Goal: Task Accomplishment & Management: Manage account settings

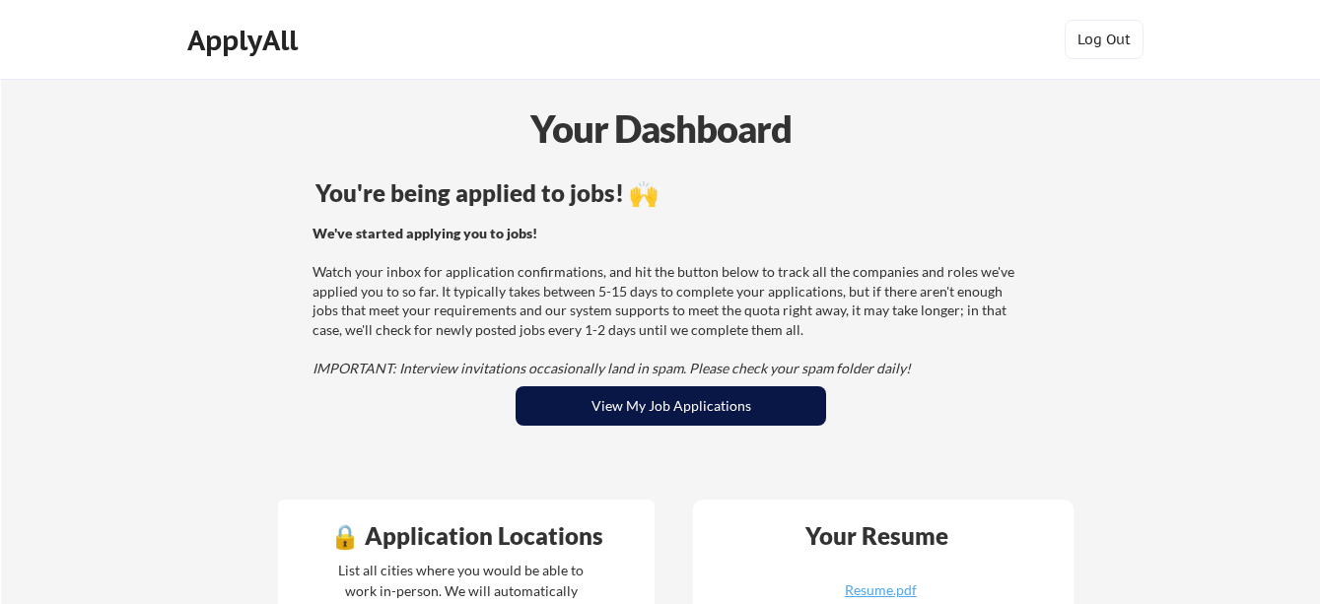
click at [724, 418] on button "View My Job Applications" at bounding box center [670, 405] width 310 height 39
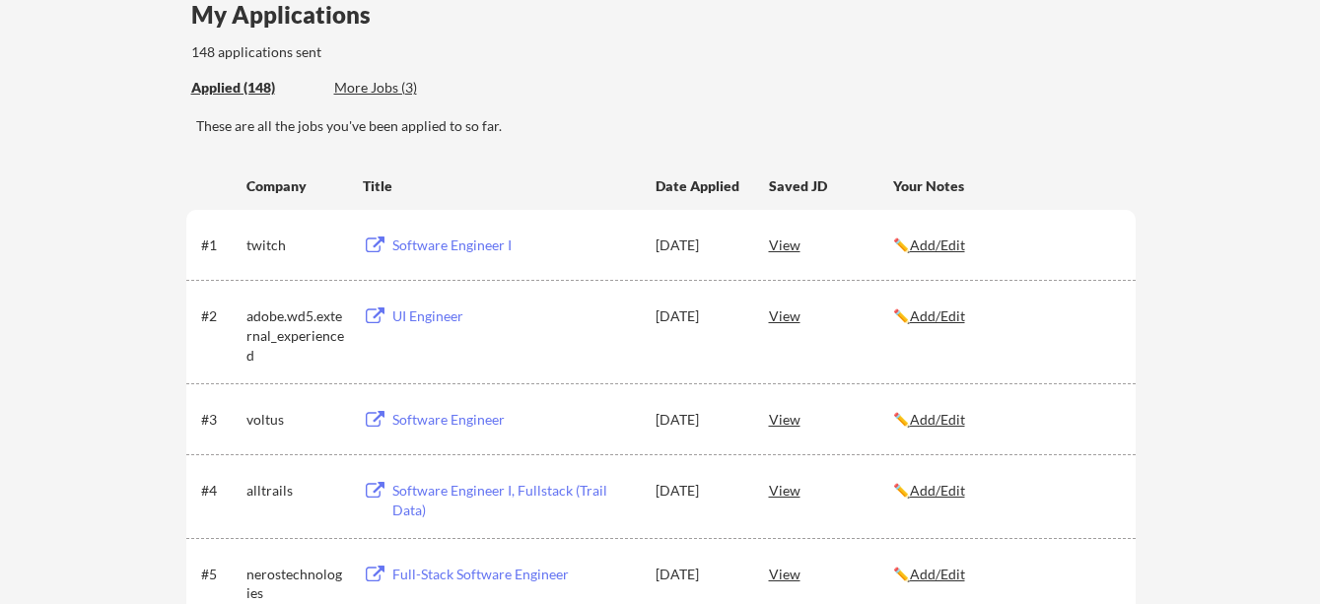
scroll to position [172, 0]
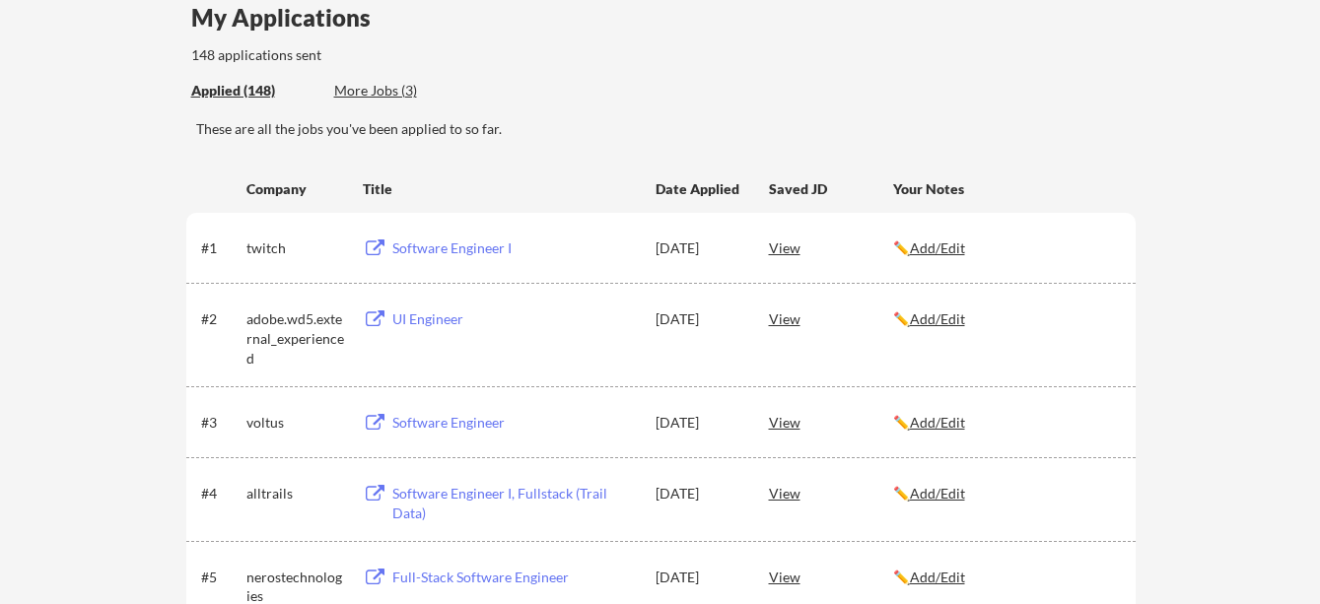
click at [354, 95] on div "More Jobs (3)" at bounding box center [406, 91] width 145 height 20
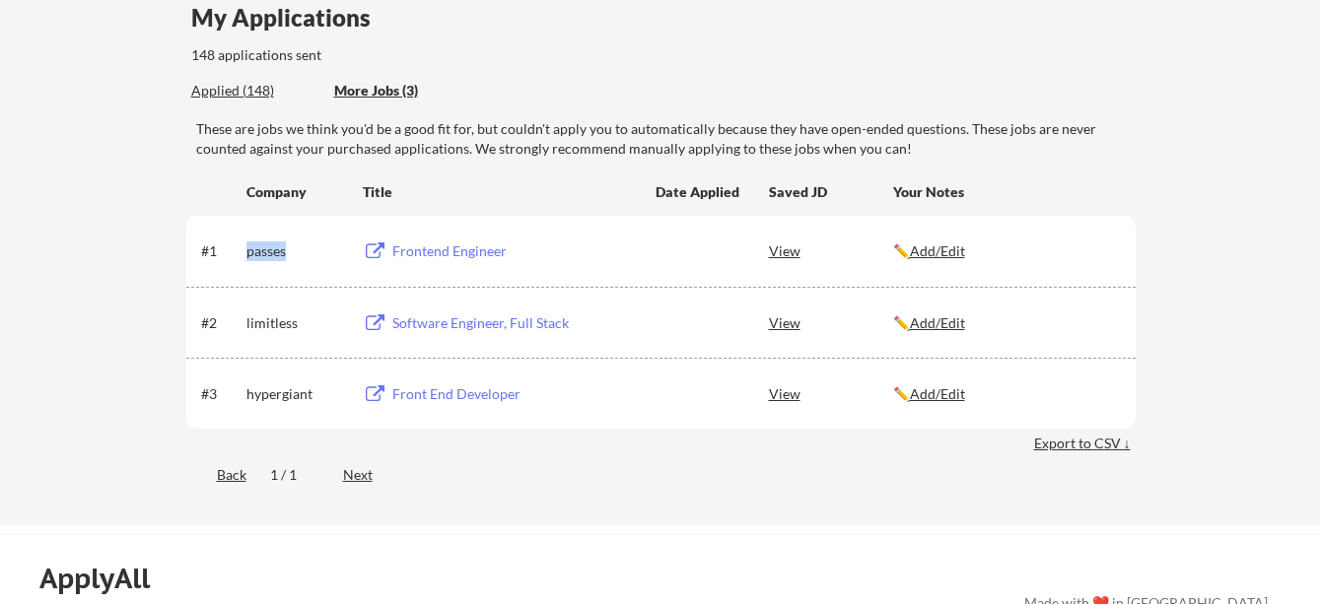
drag, startPoint x: 256, startPoint y: 250, endPoint x: 296, endPoint y: 250, distance: 39.4
click at [296, 250] on div "#1 passes Frontend Engineer View ✏️ Add/Edit" at bounding box center [659, 250] width 917 height 35
click at [296, 250] on div "passes" at bounding box center [295, 251] width 99 height 20
click at [775, 254] on div "View" at bounding box center [831, 250] width 124 height 35
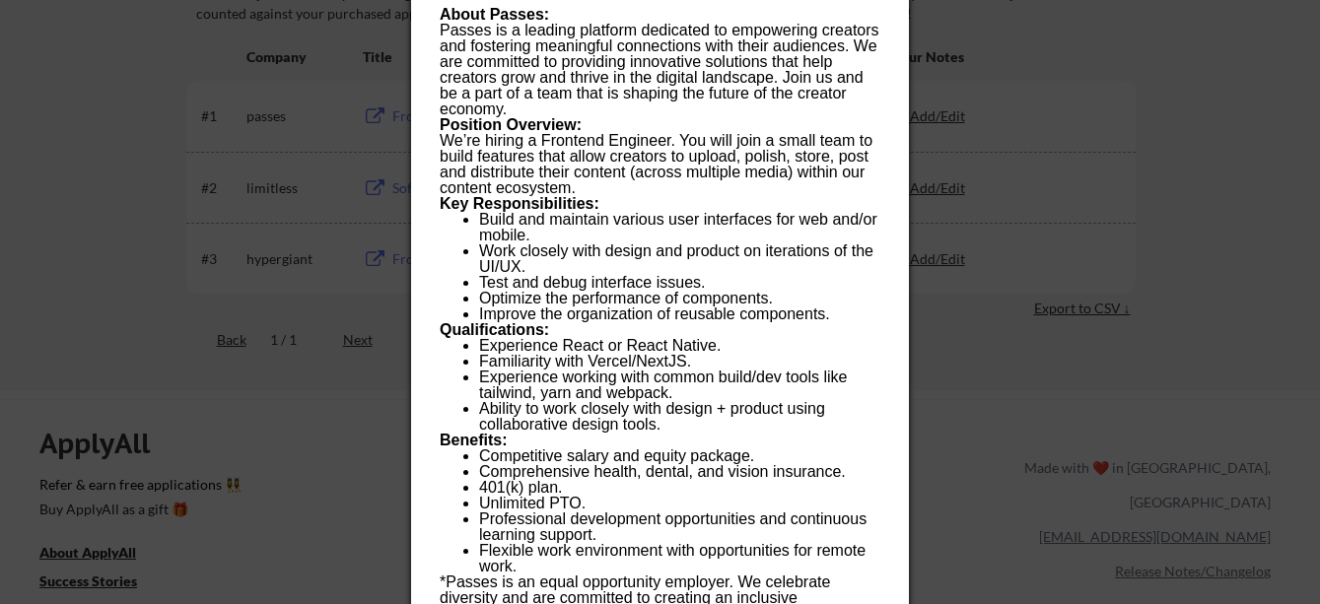
click at [288, 287] on div at bounding box center [660, 302] width 1320 height 604
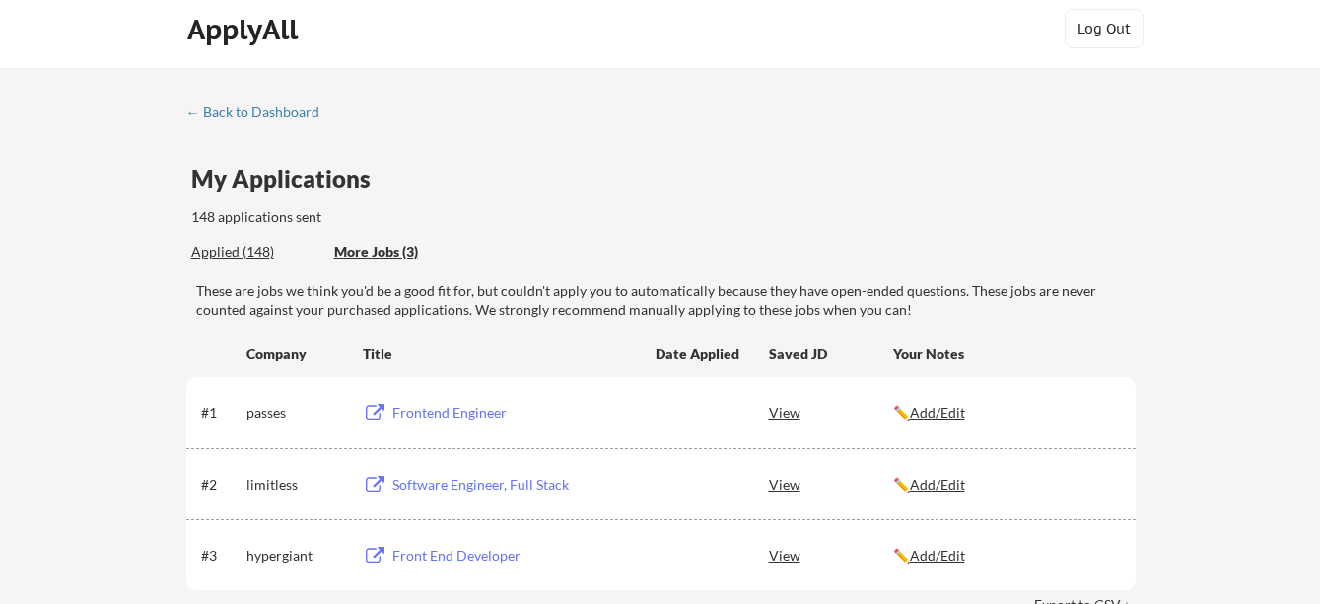
scroll to position [39, 0]
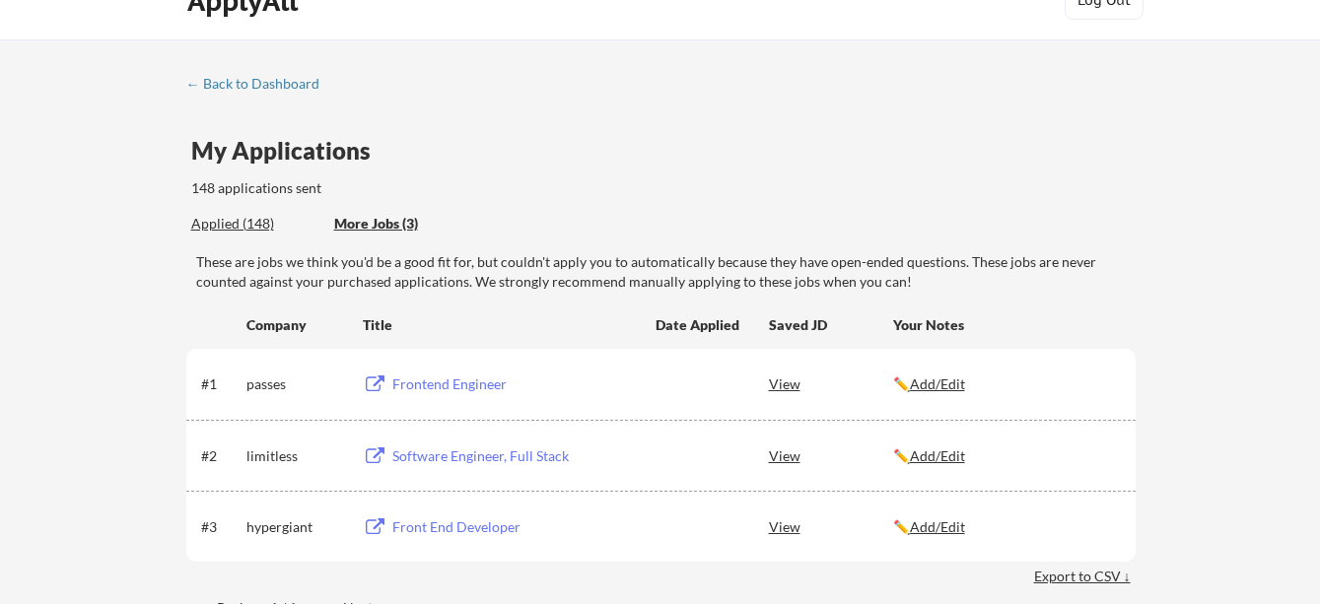
click at [404, 381] on div "Frontend Engineer" at bounding box center [514, 385] width 244 height 20
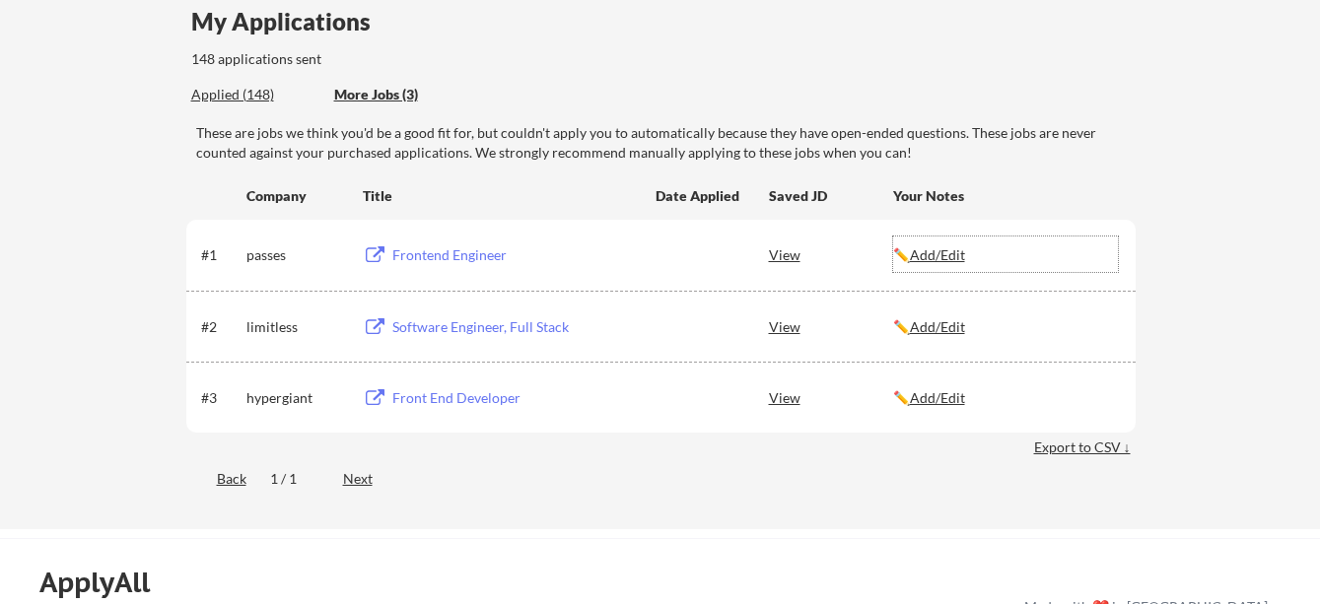
click at [931, 265] on div "✏️ Add/Edit" at bounding box center [1005, 254] width 225 height 35
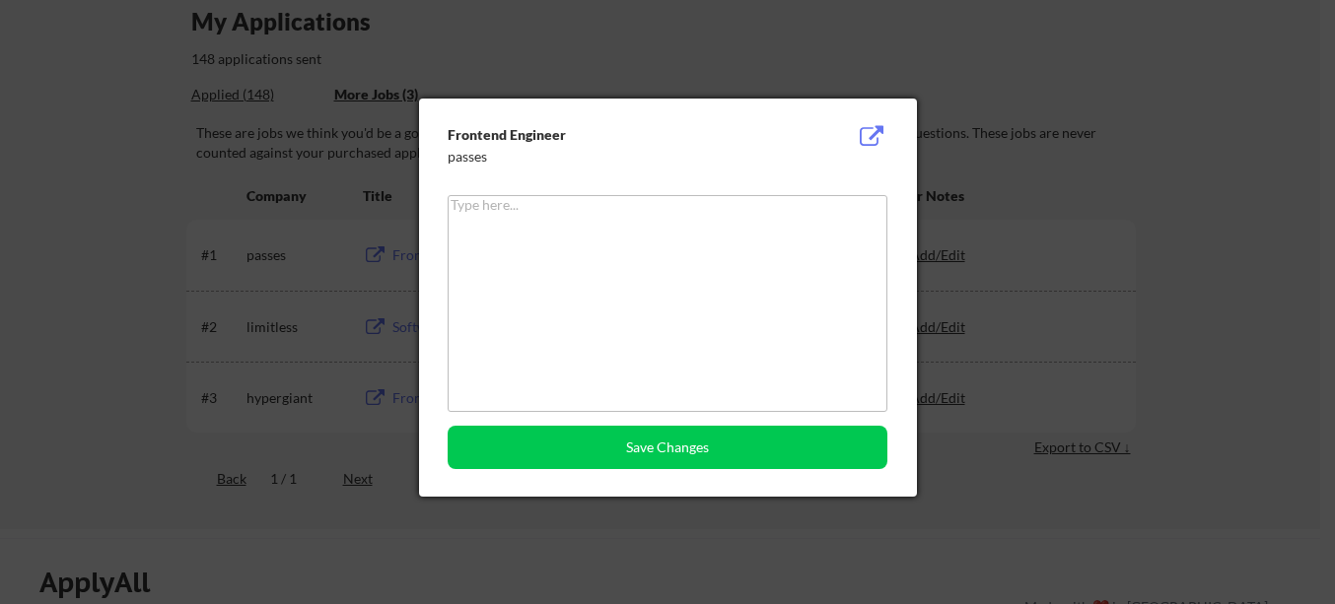
click at [1152, 310] on div at bounding box center [667, 302] width 1335 height 604
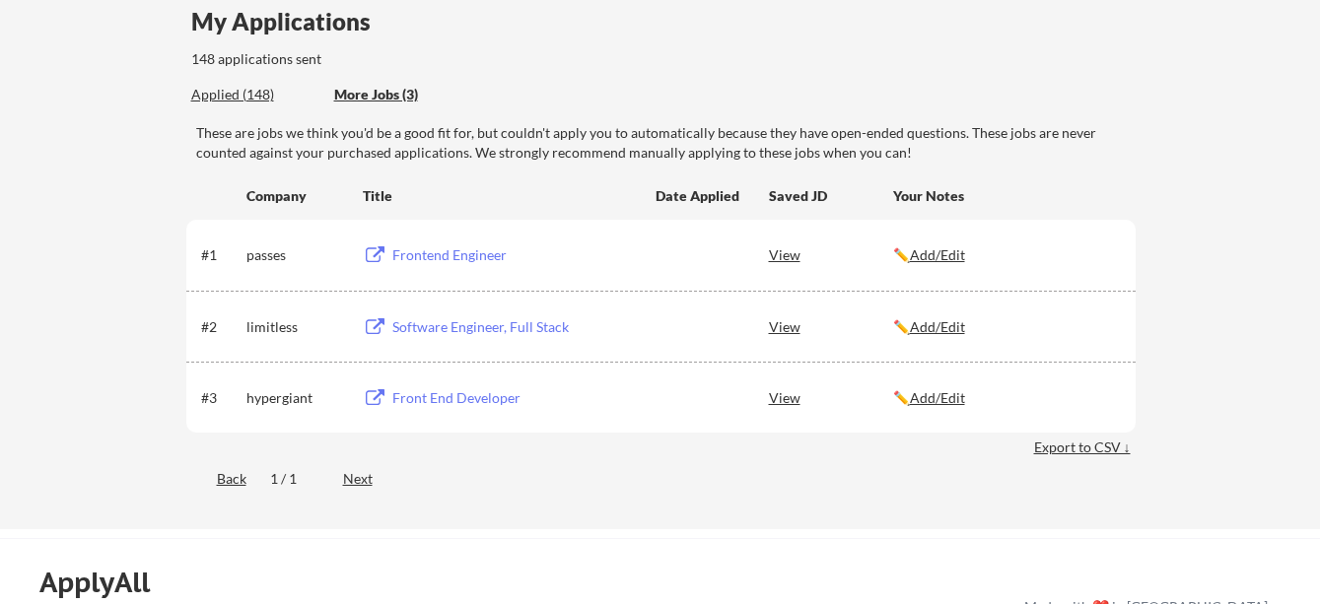
scroll to position [181, 0]
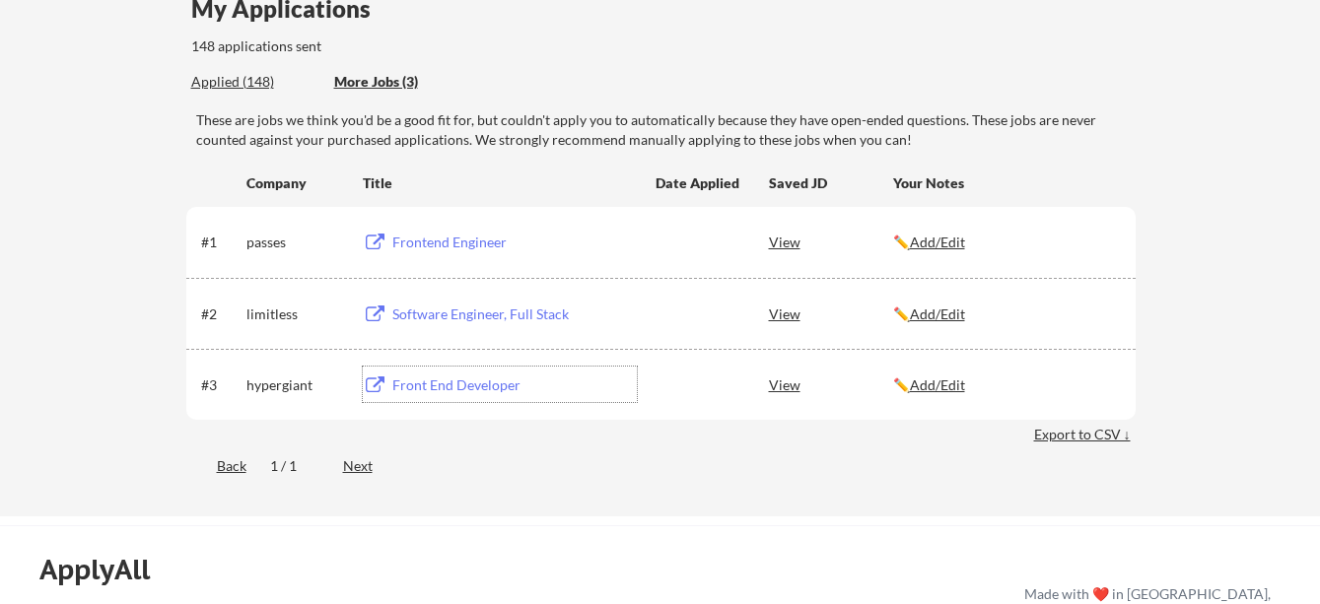
click at [445, 377] on div "Front End Developer" at bounding box center [514, 386] width 244 height 20
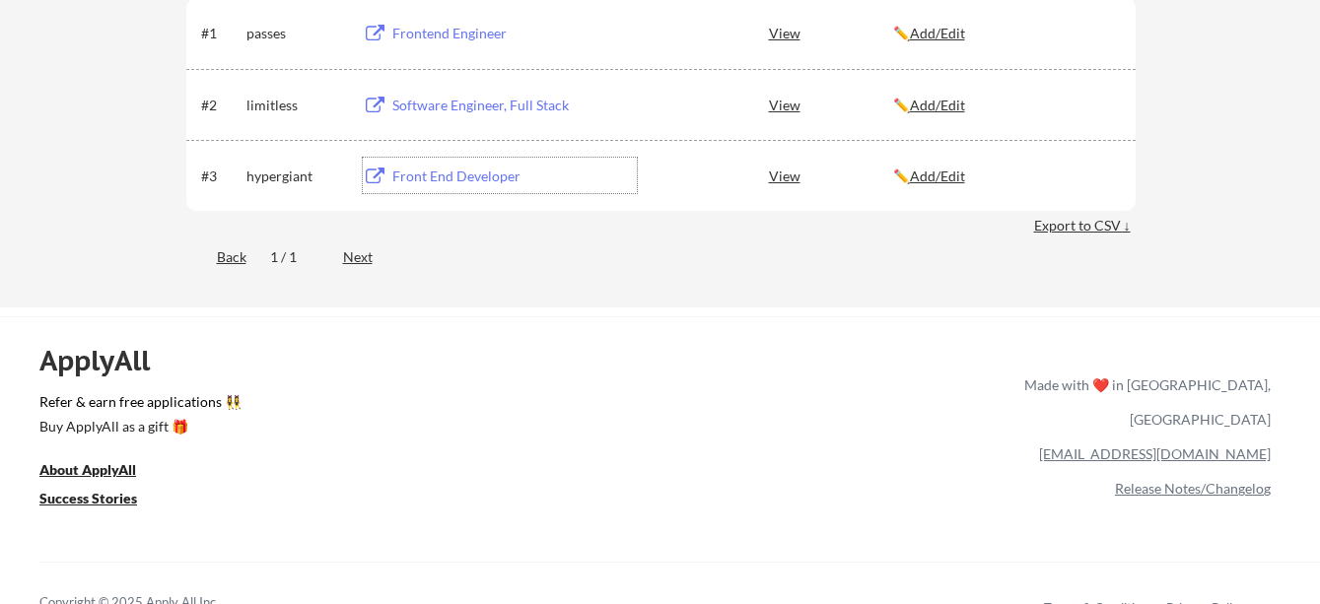
scroll to position [0, 0]
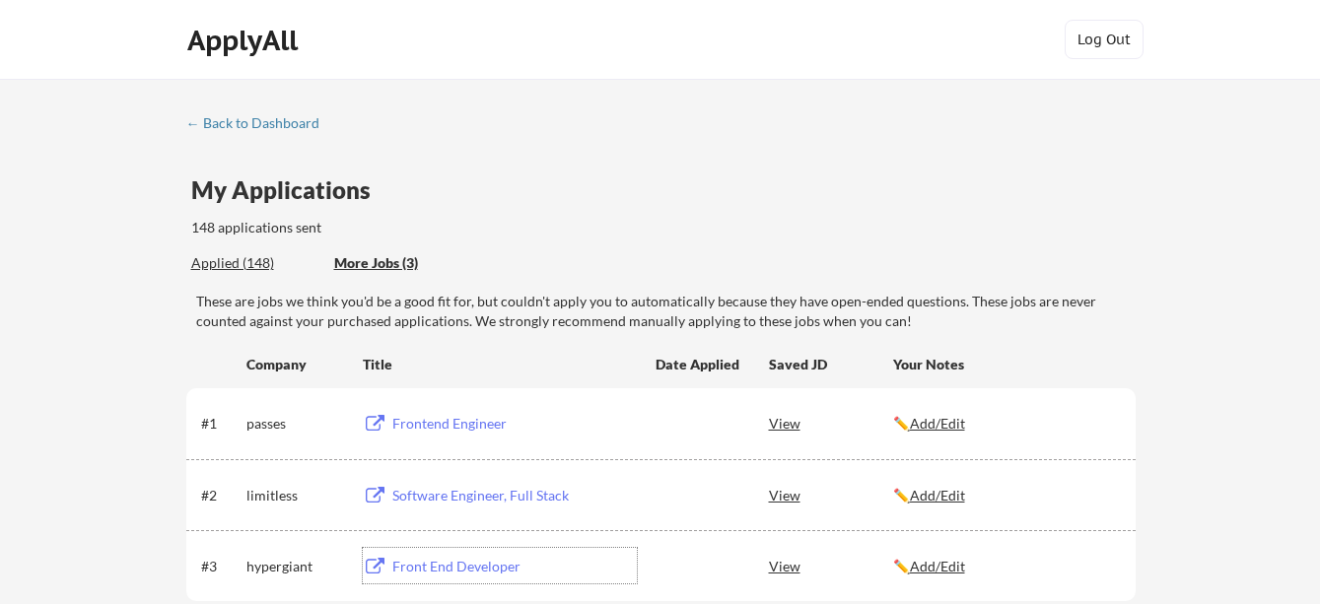
click at [243, 112] on div "← Back to Dashboard My Applications 148 applications sent Applied (148) More Jo…" at bounding box center [660, 388] width 1320 height 619
click at [243, 117] on div "← Back to Dashboard" at bounding box center [260, 123] width 148 height 14
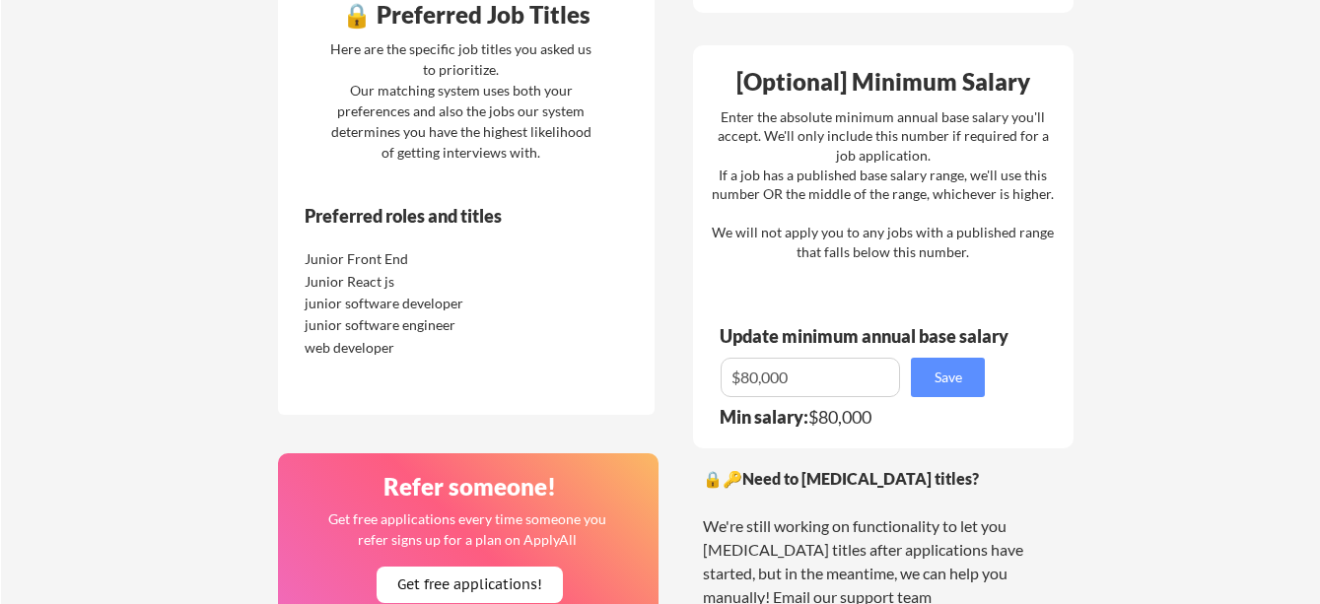
scroll to position [997, 0]
